Goal: Task Accomplishment & Management: Complete application form

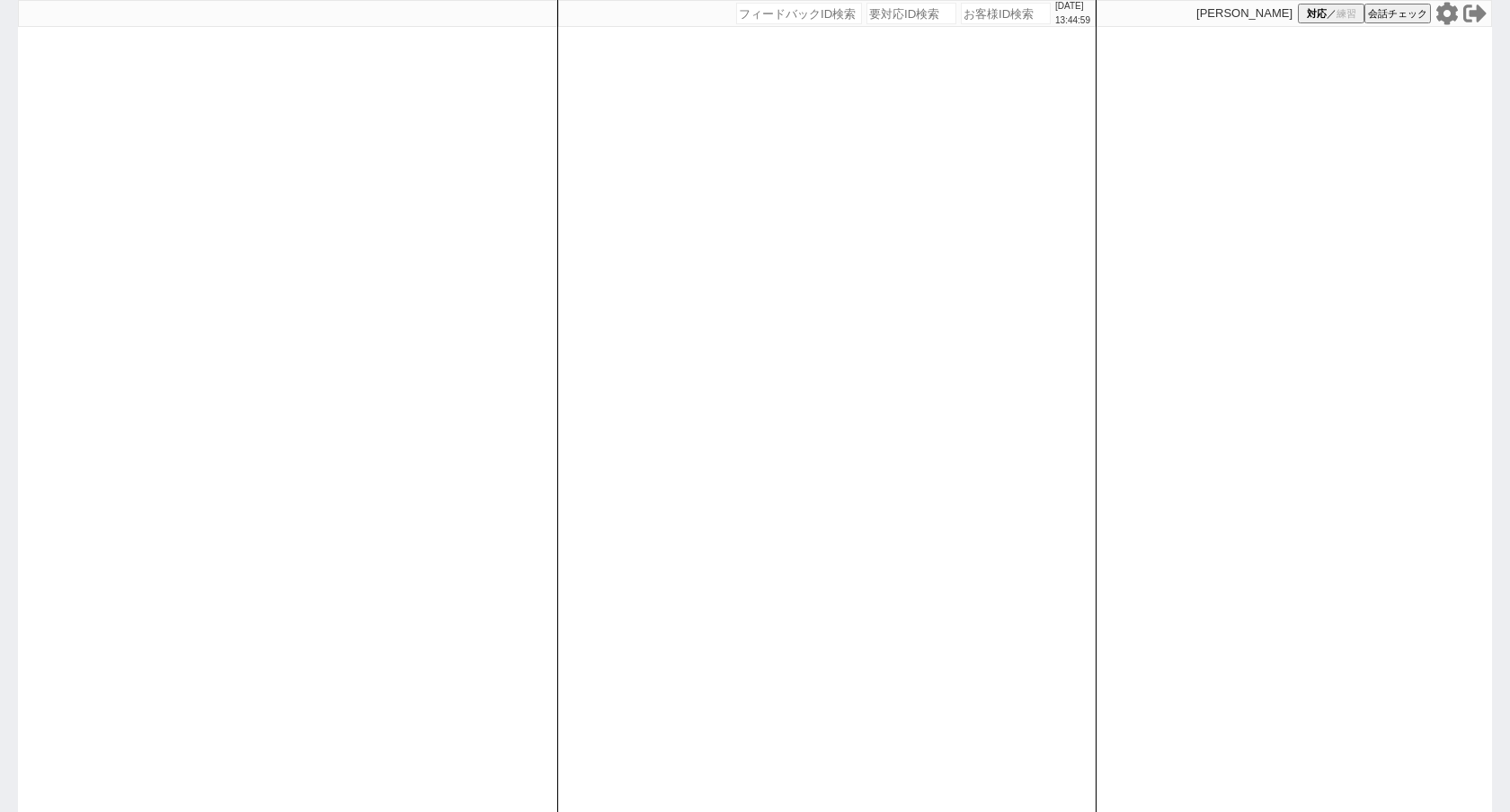
click at [987, 11] on input "number" at bounding box center [1006, 14] width 90 height 22
type input "1"
type input "123"
click at [987, 11] on input "number" at bounding box center [1006, 14] width 90 height 22
type input "12345"
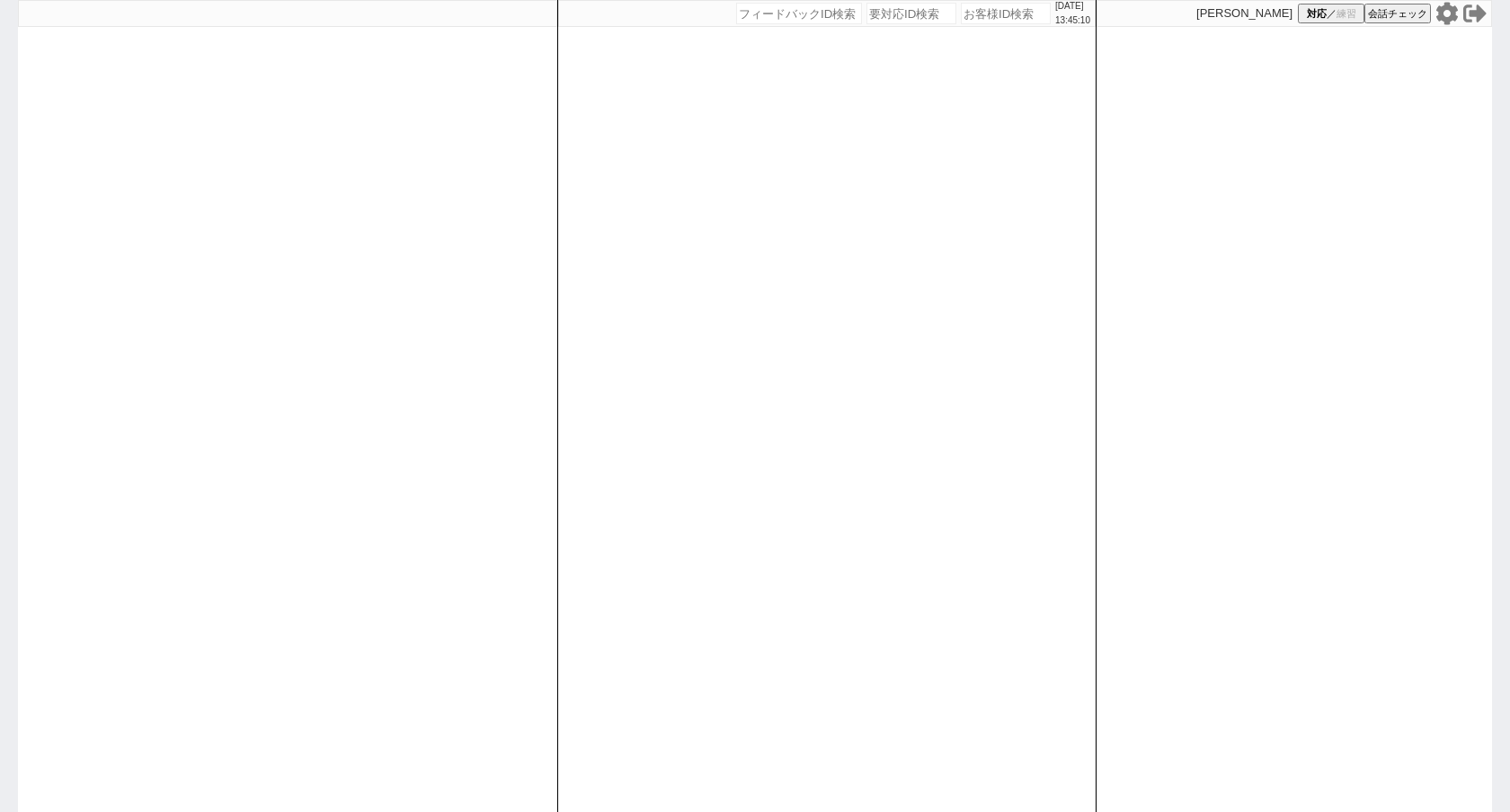
click at [987, 11] on input "number" at bounding box center [1006, 14] width 90 height 22
select select "400"
select select "1"
select select
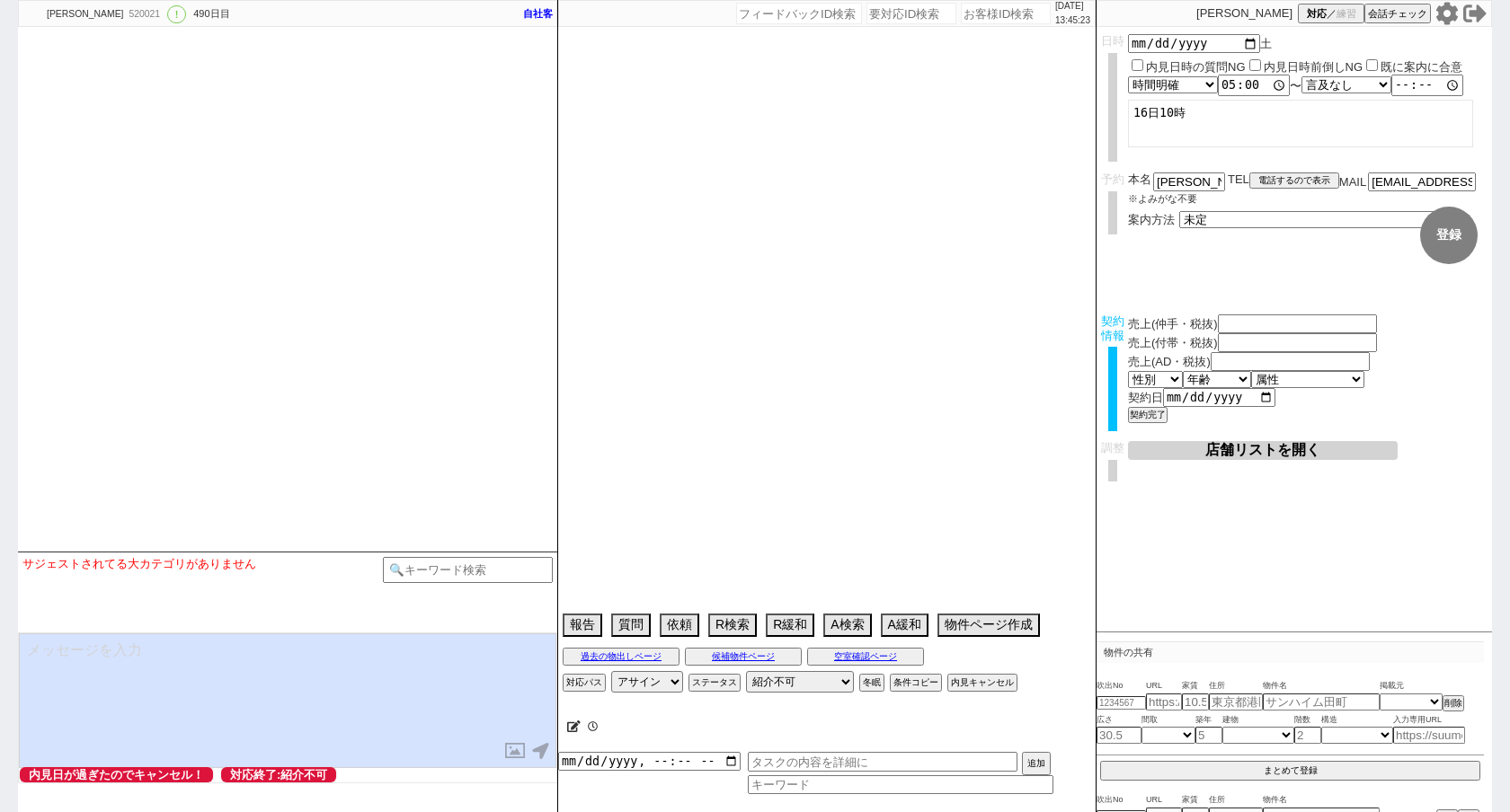
type textarea "村下対応"
select select "[DATE]"
select select "7"
select select "37"
select select "0"
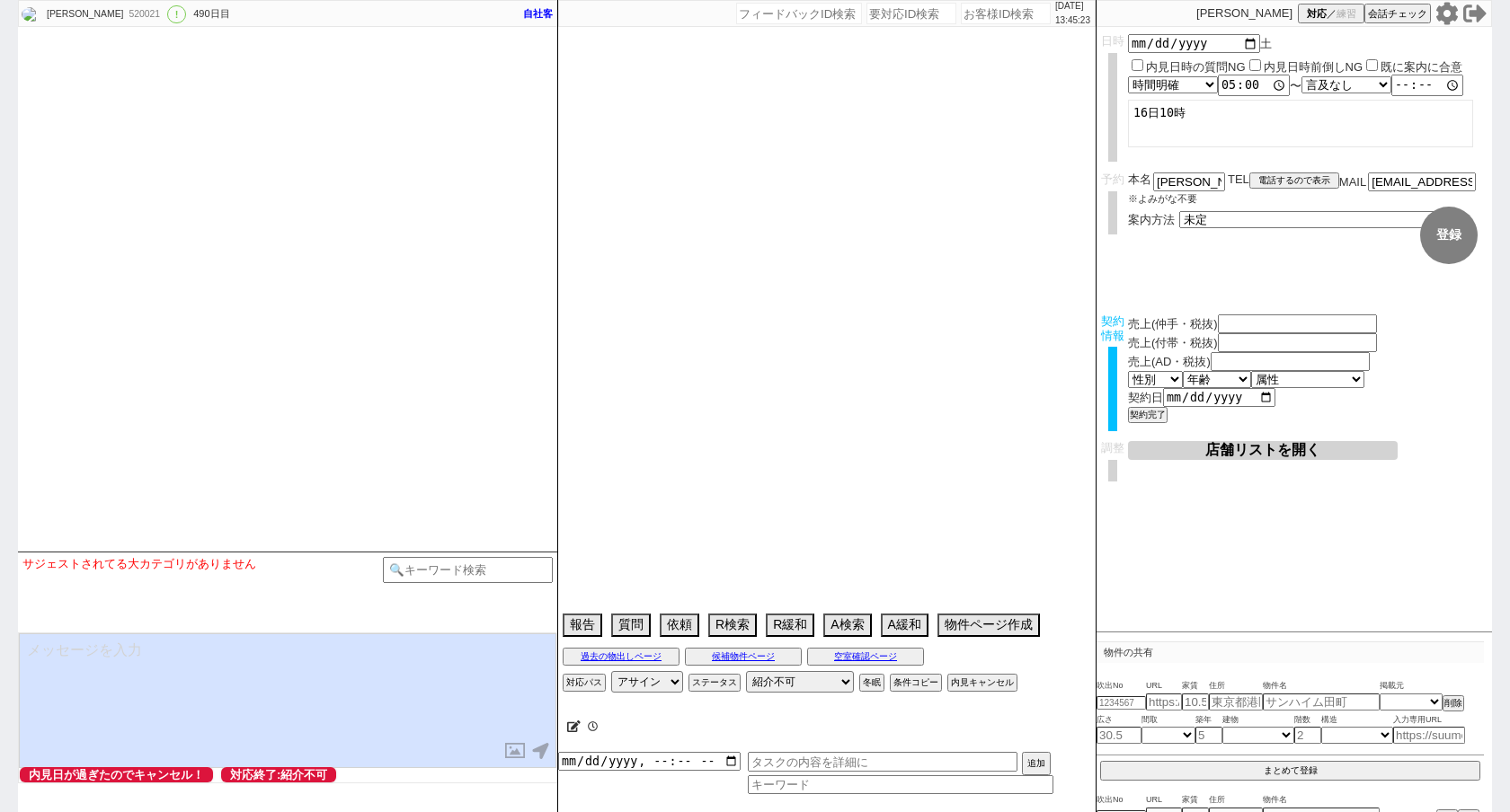
select select "23"
select select "731"
select select "69"
select select "[DATE]"
select select "57"
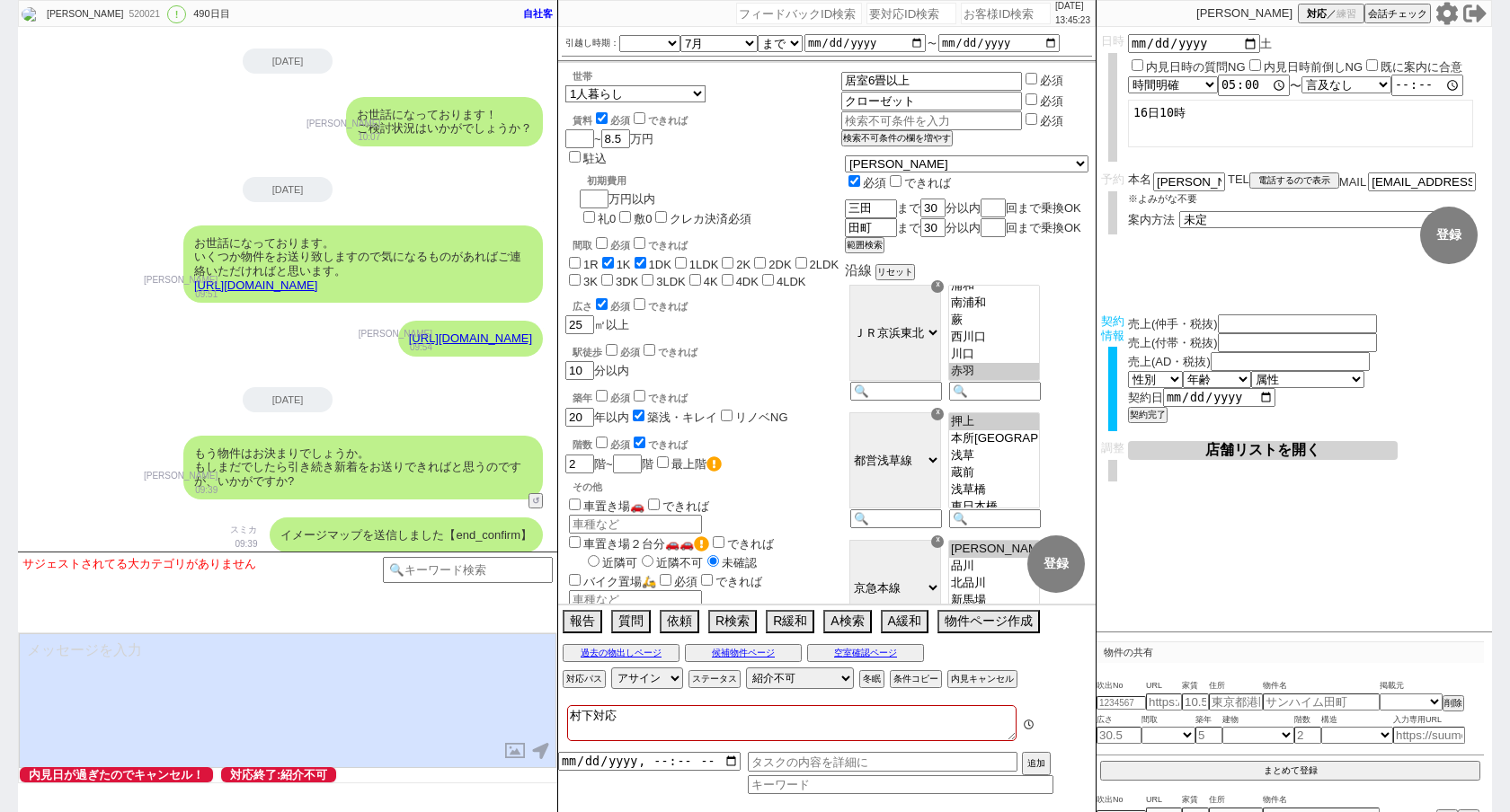
scroll to position [200, 0]
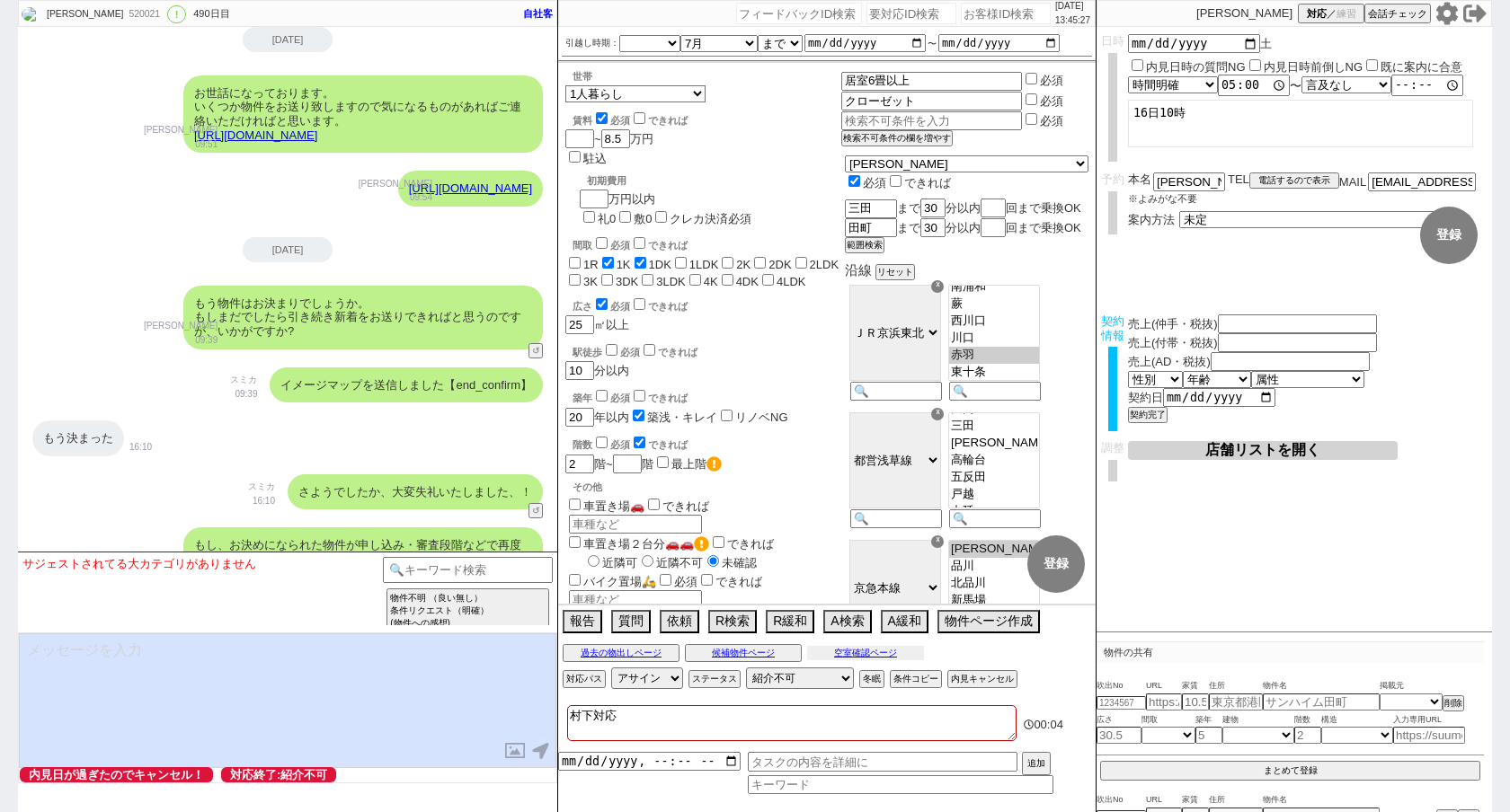
click at [860, 656] on button "空室確認ページ" at bounding box center [865, 653] width 117 height 14
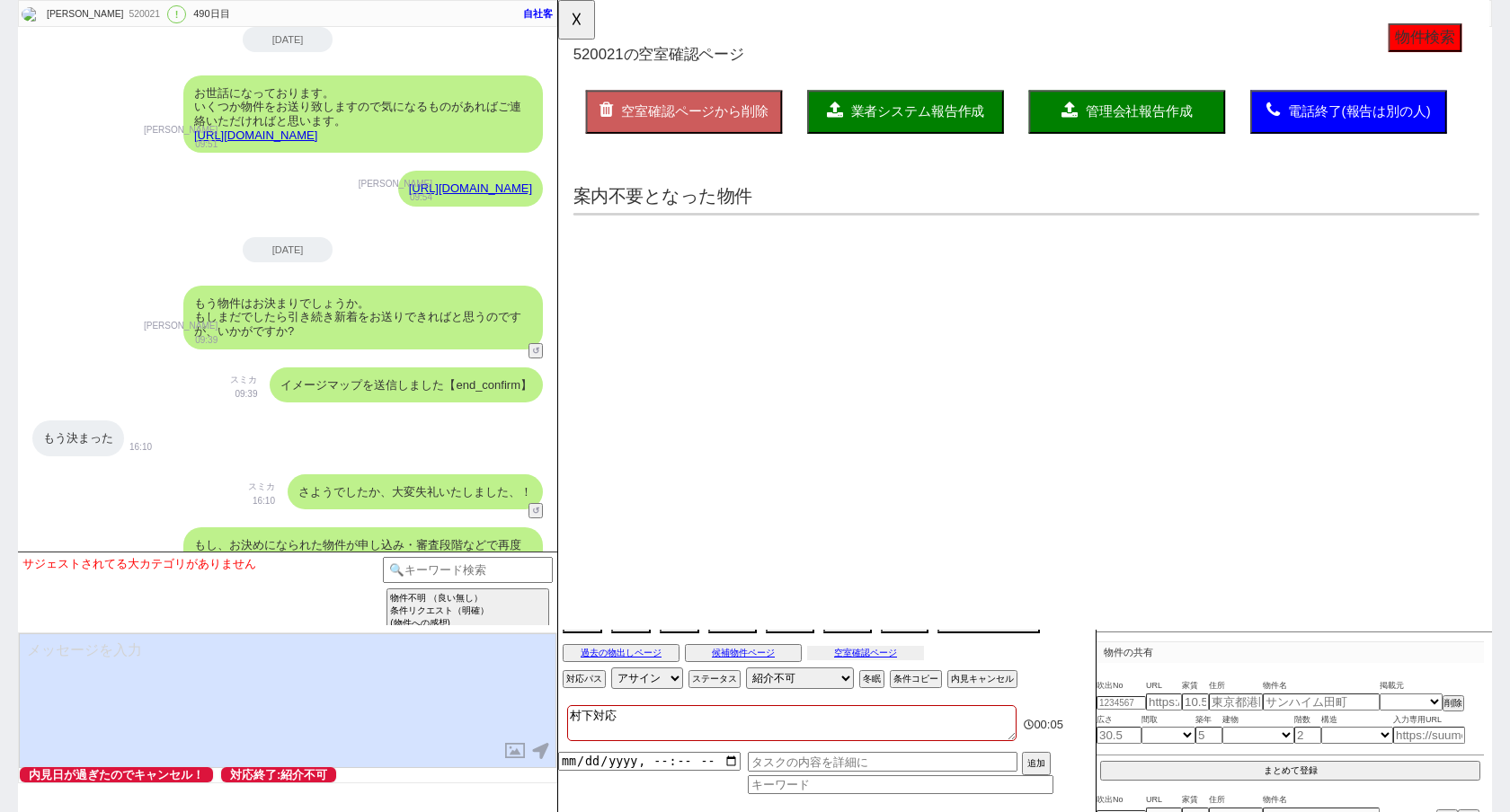
scroll to position [0, 0]
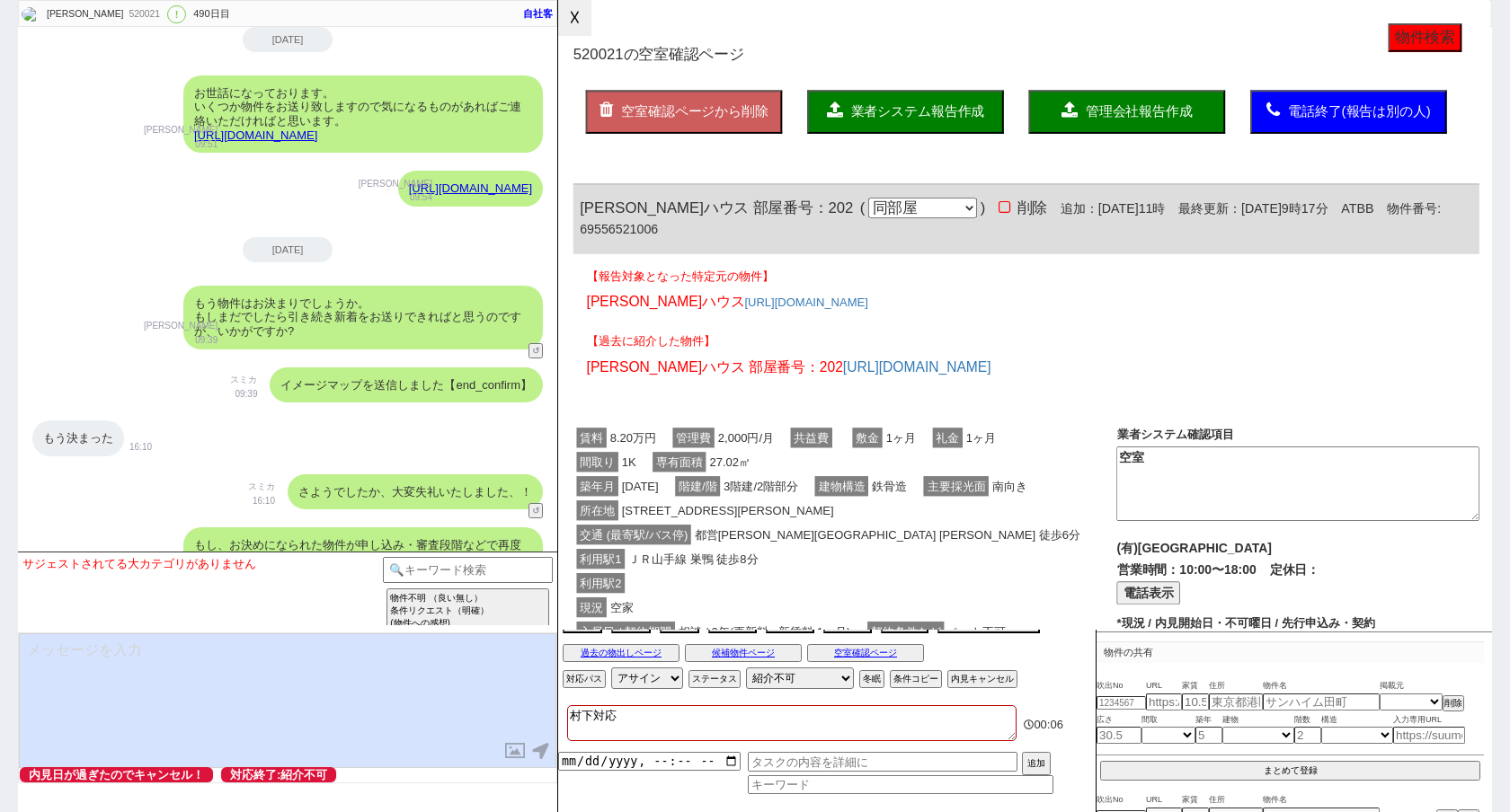
click at [573, 29] on button "☓" at bounding box center [574, 18] width 33 height 36
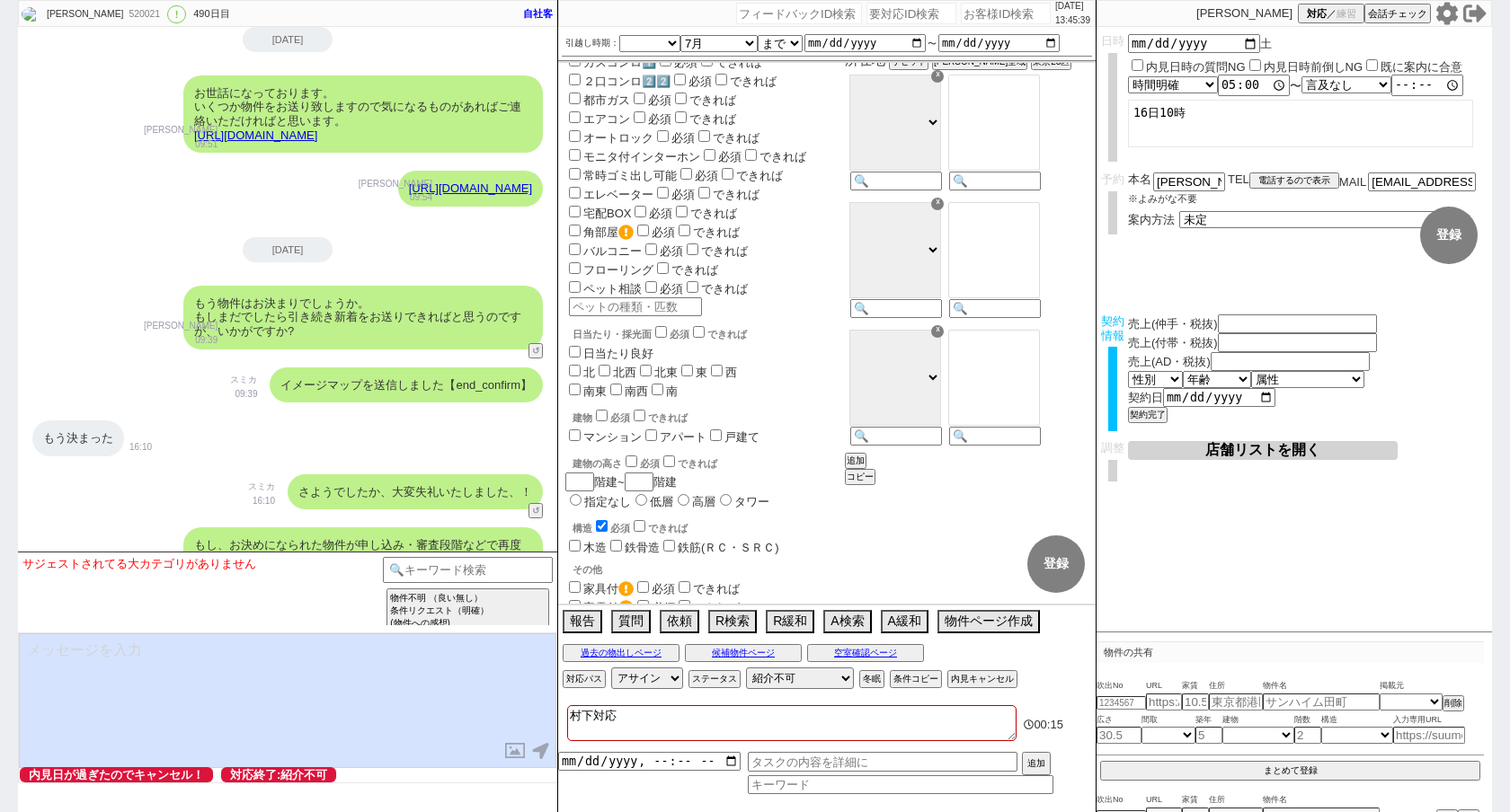
scroll to position [705, 0]
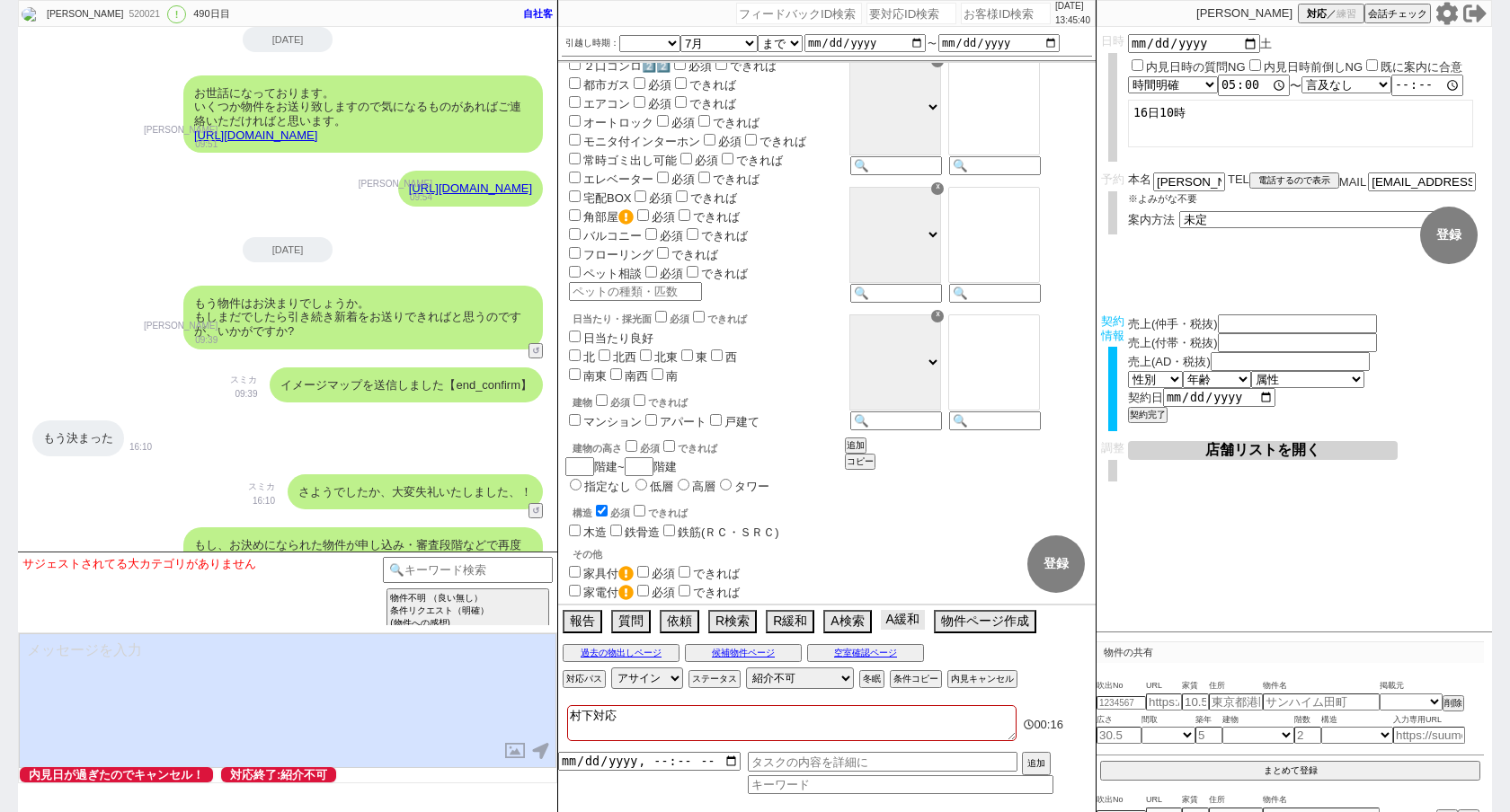
click at [895, 620] on button "A緩和" at bounding box center [902, 620] width 44 height 20
